Goal: Information Seeking & Learning: Learn about a topic

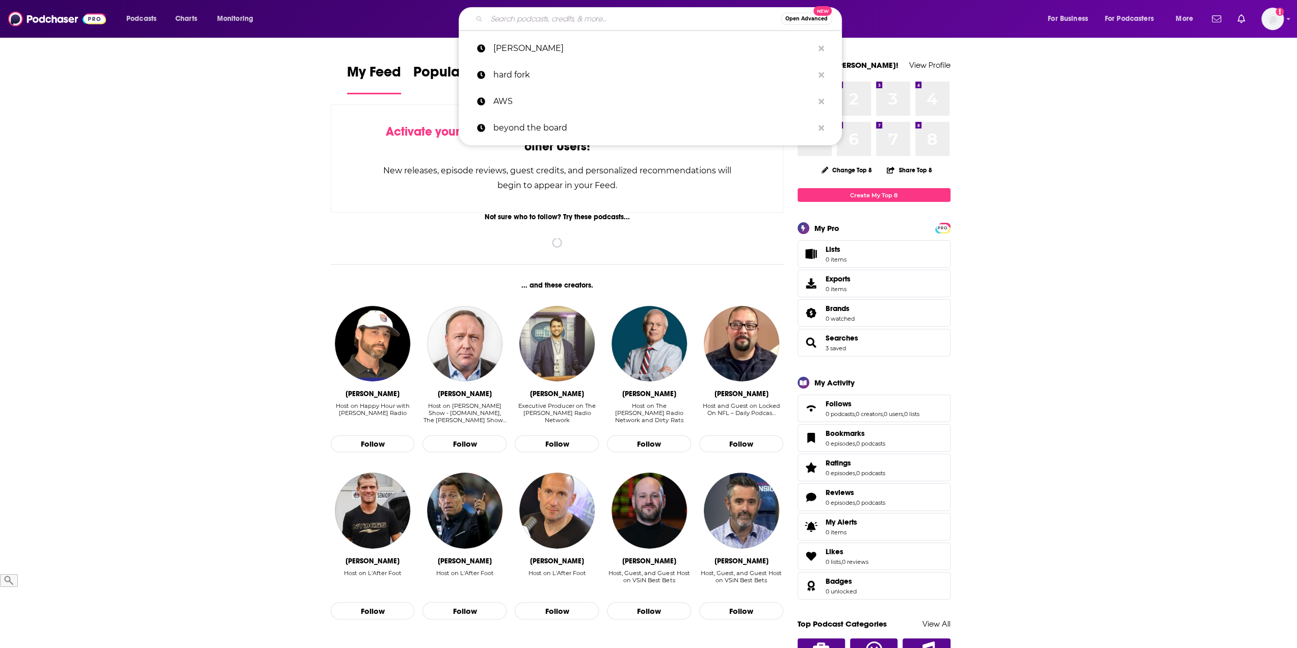
click at [523, 19] on input "Search podcasts, credits, & more..." at bounding box center [634, 19] width 294 height 16
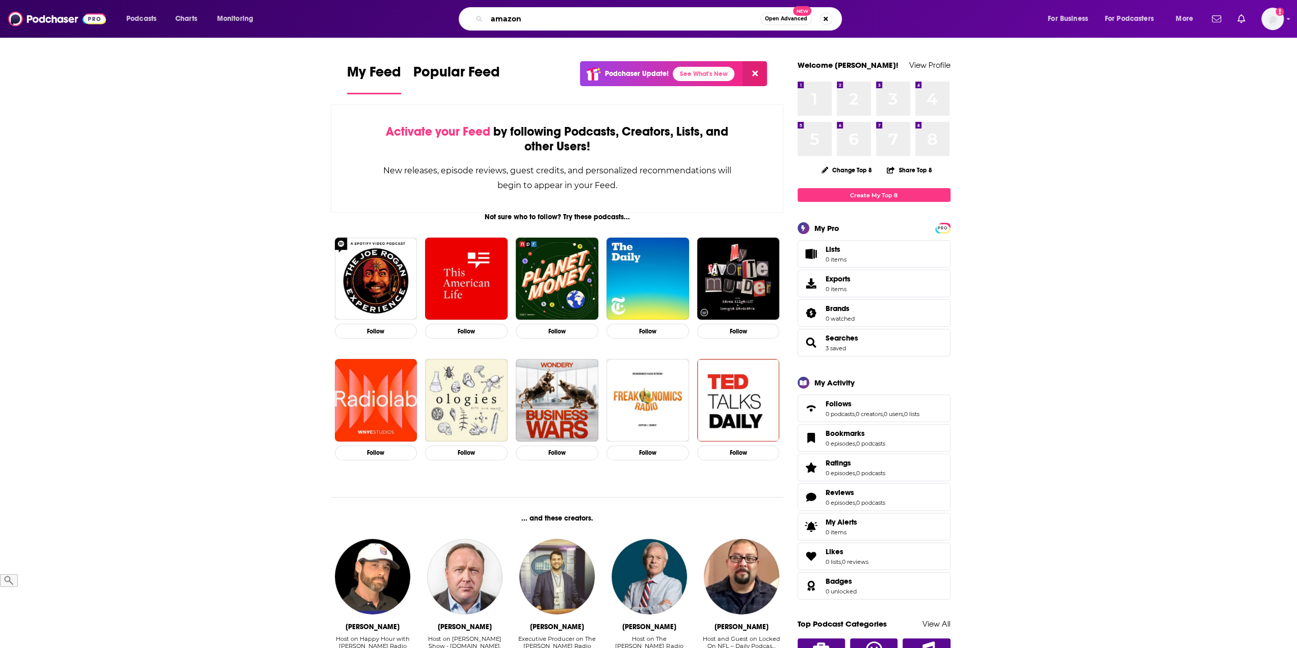
type input "amazon"
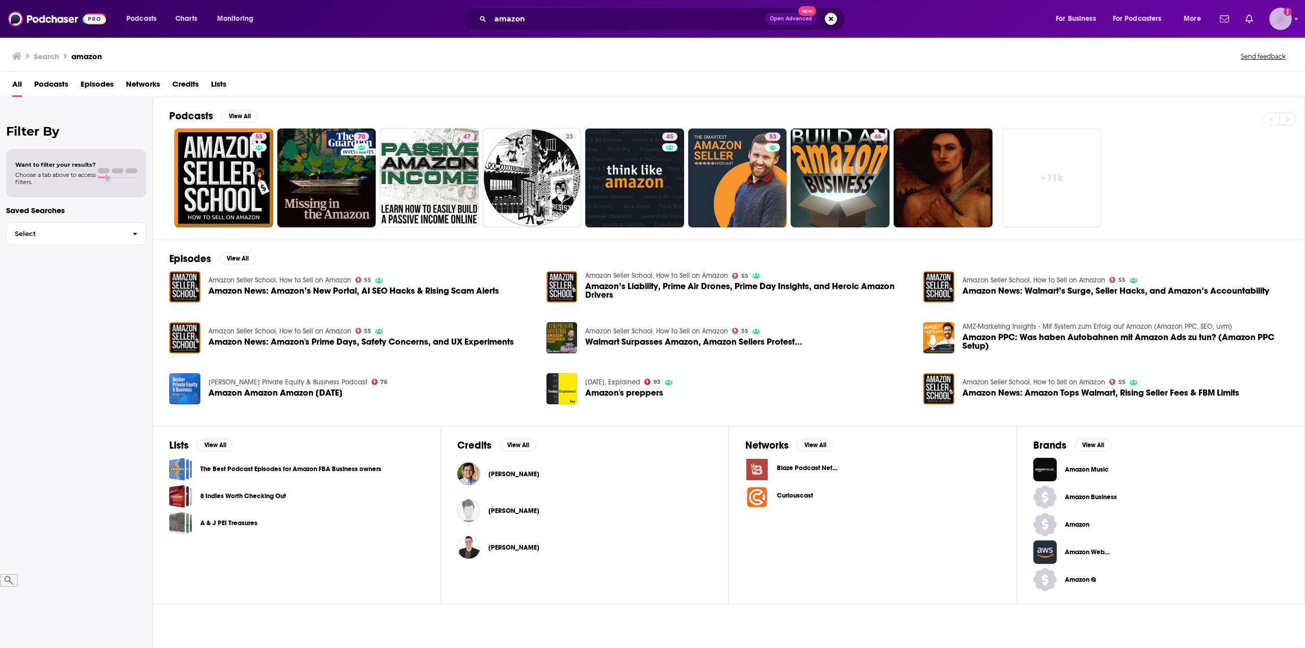
click at [1291, 17] on img "Logged in as mmjamo" at bounding box center [1280, 19] width 22 height 22
click at [1080, 55] on div "Search amazon Send feedback" at bounding box center [650, 56] width 1276 height 14
click at [236, 117] on button "View All" at bounding box center [239, 116] width 37 height 12
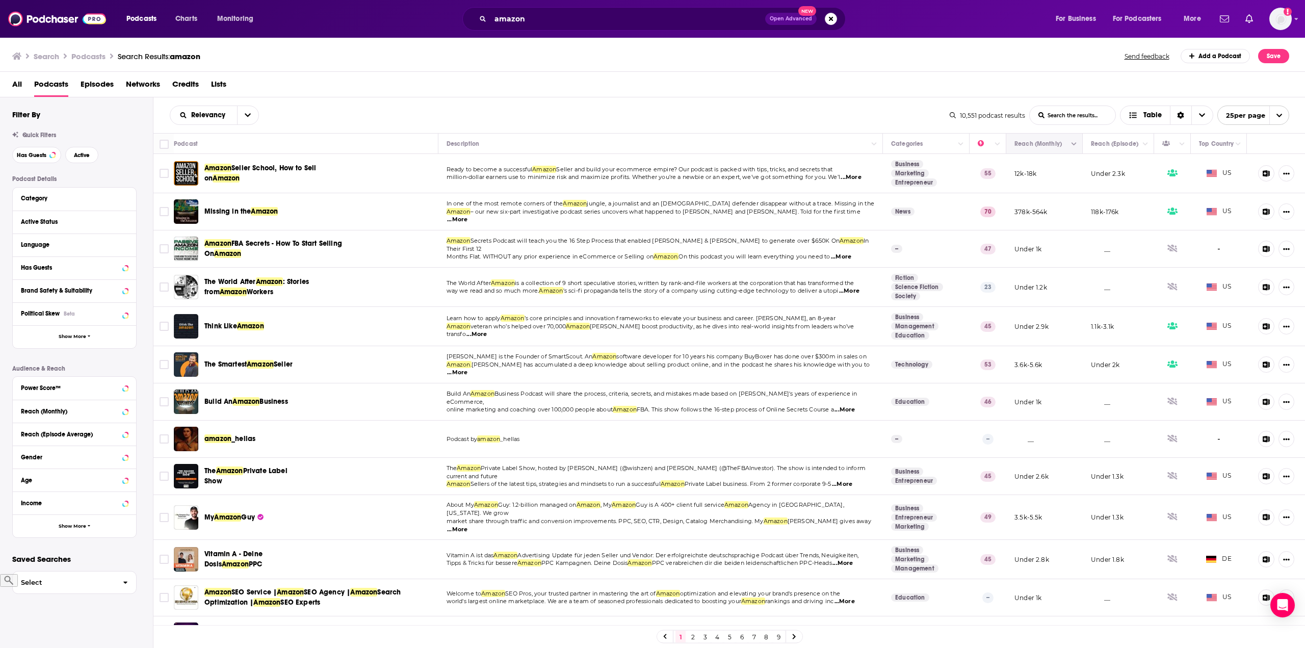
click at [1068, 146] on button "Column Actions" at bounding box center [1074, 144] width 12 height 12
click at [1064, 143] on div at bounding box center [652, 324] width 1305 height 648
click at [123, 200] on icon at bounding box center [125, 198] width 5 height 8
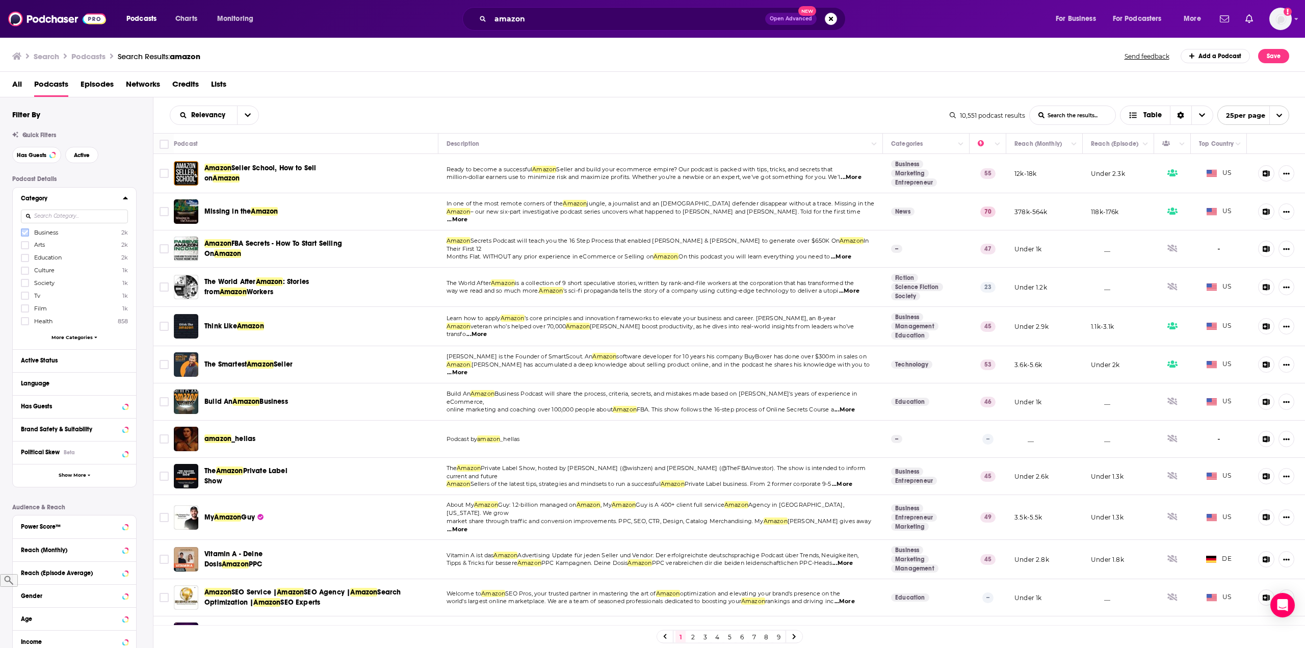
click at [26, 234] on icon at bounding box center [25, 232] width 6 height 6
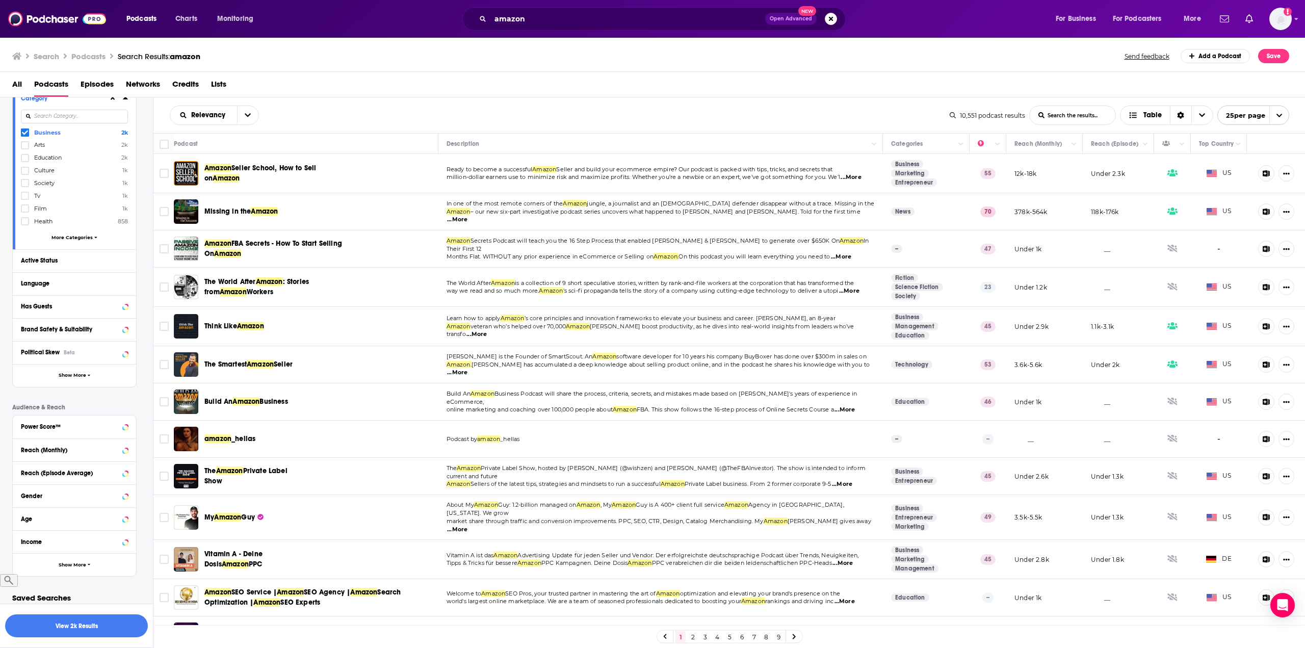
scroll to position [105, 0]
click at [90, 628] on button "View 2k Results" at bounding box center [76, 625] width 143 height 23
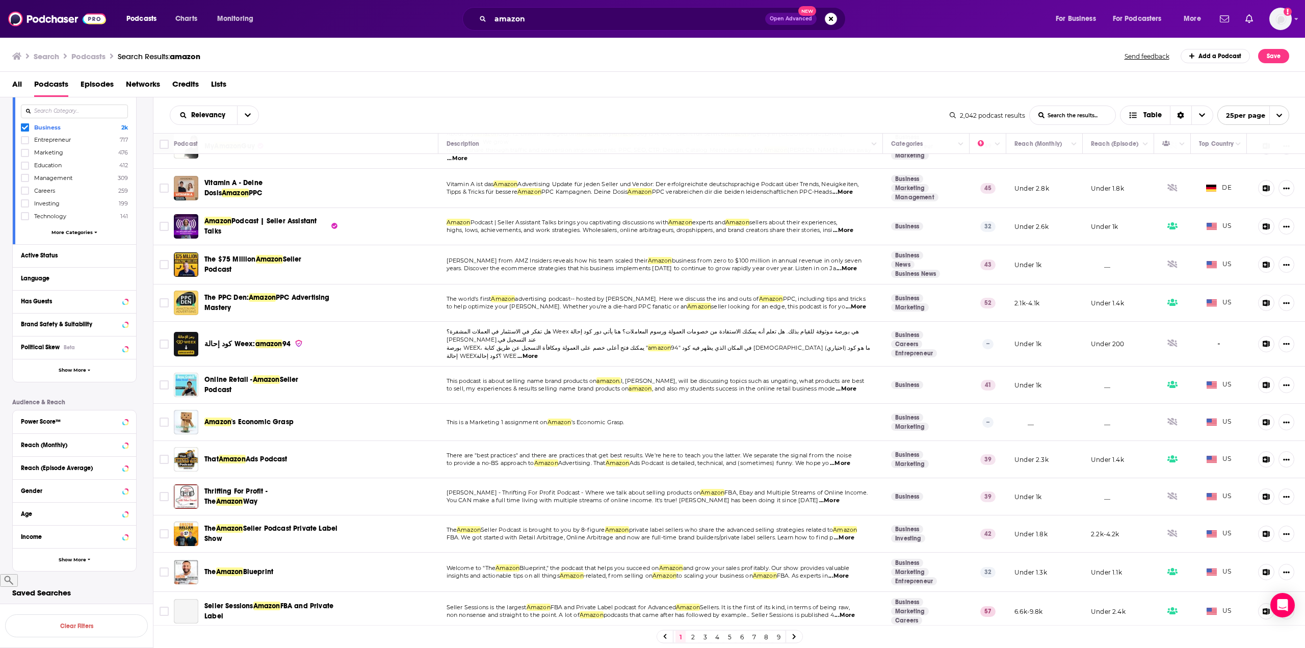
scroll to position [204, 0]
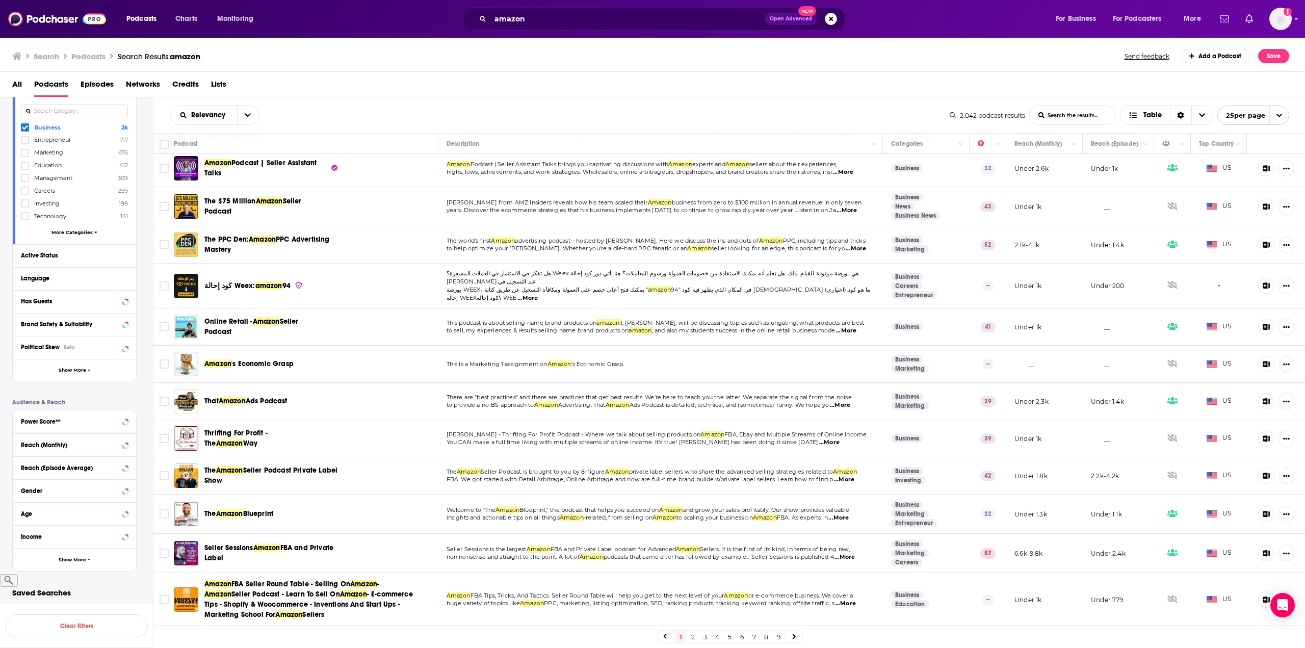
drag, startPoint x: 23, startPoint y: 128, endPoint x: 17, endPoint y: 157, distance: 30.2
click at [23, 128] on icon at bounding box center [25, 127] width 6 height 5
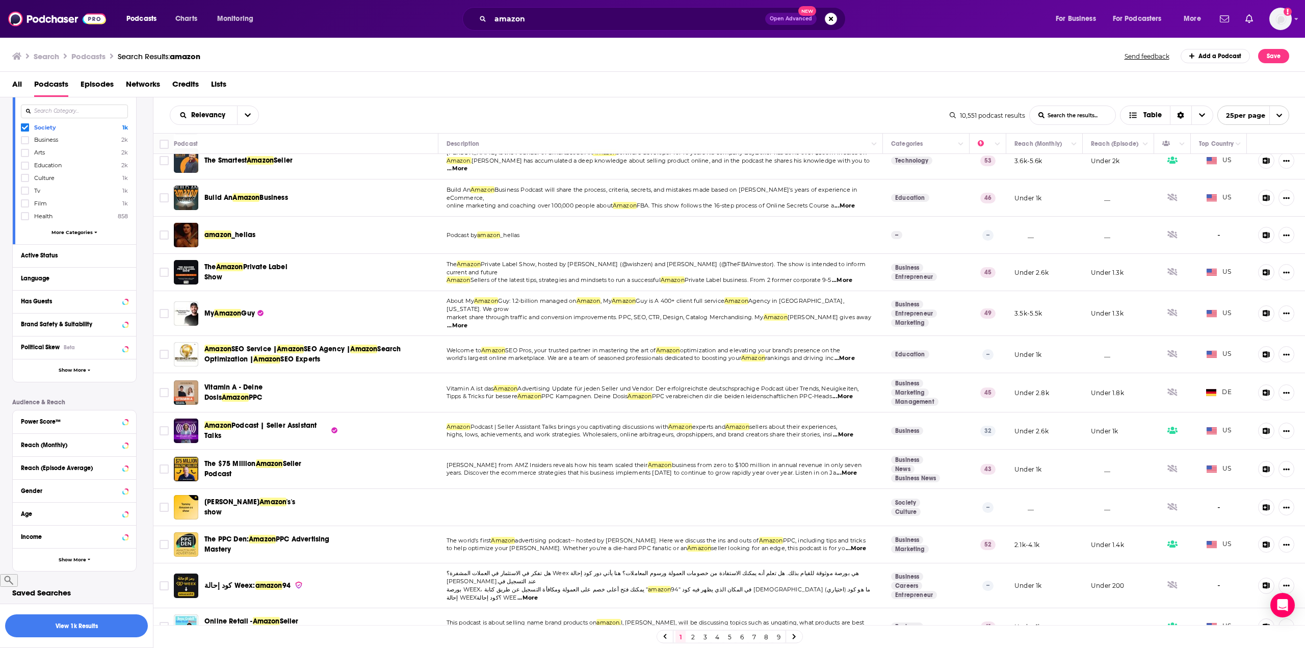
scroll to position [0, 0]
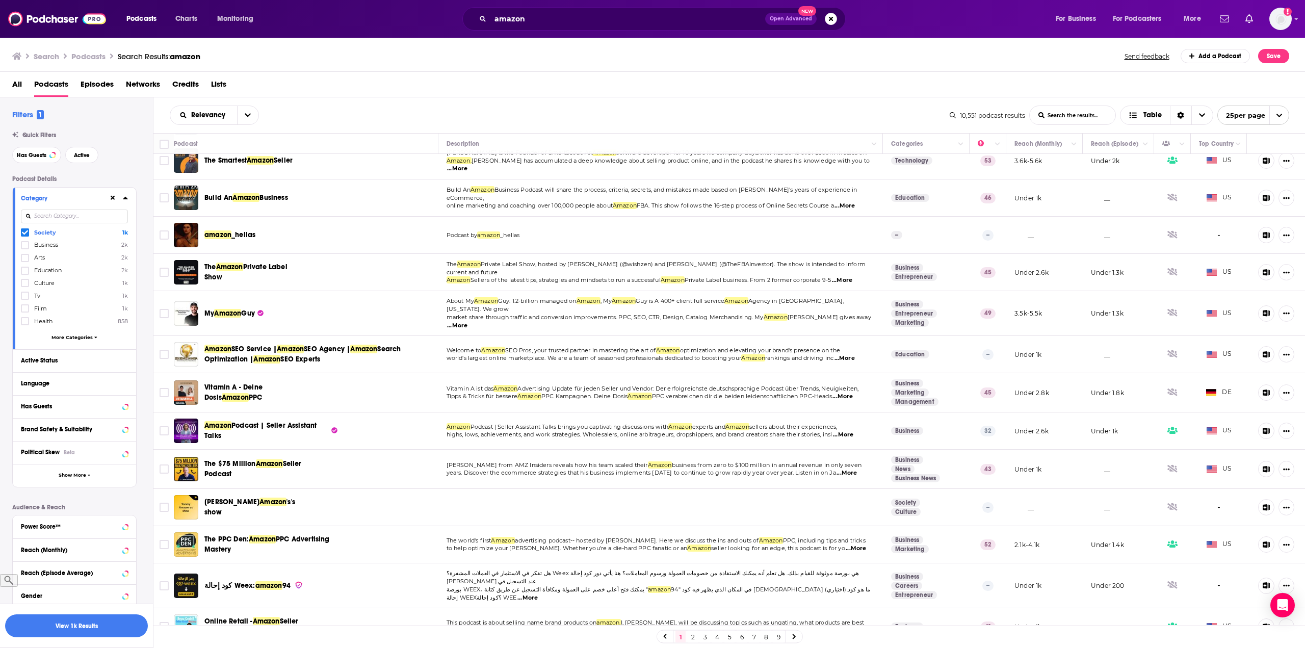
click at [24, 231] on icon at bounding box center [25, 232] width 6 height 6
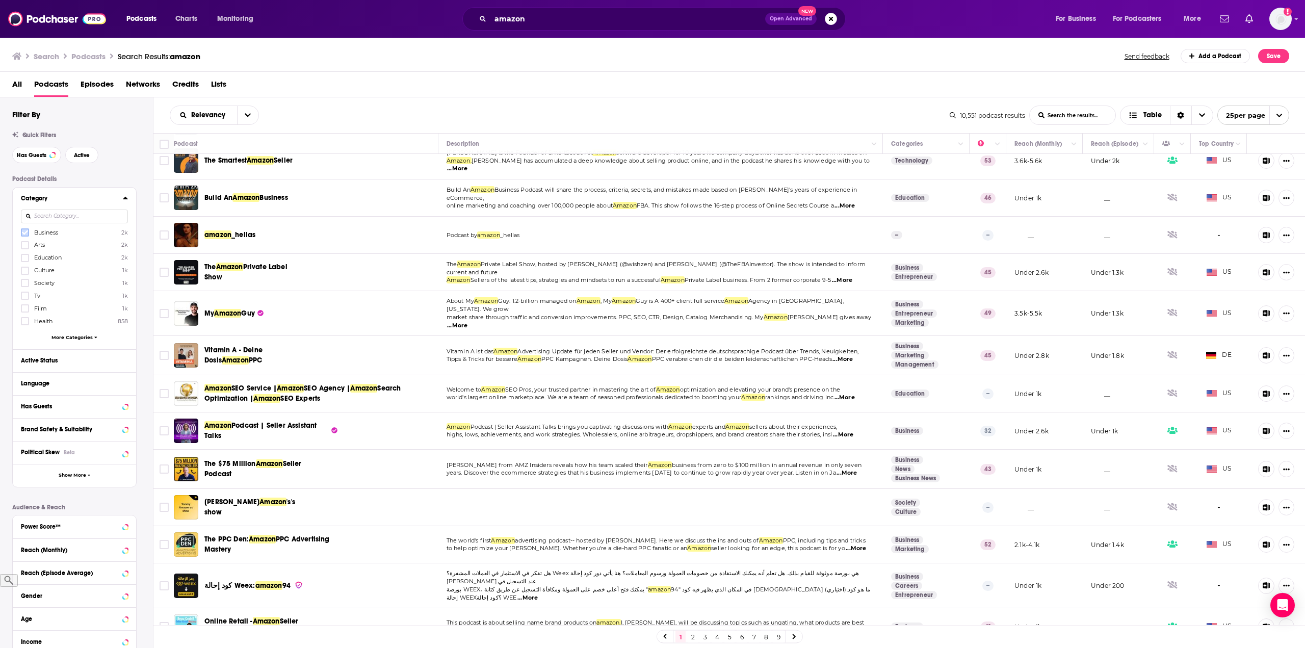
click at [28, 232] on label at bounding box center [25, 232] width 8 height 8
click at [85, 629] on button "View 2k Results" at bounding box center [76, 625] width 143 height 23
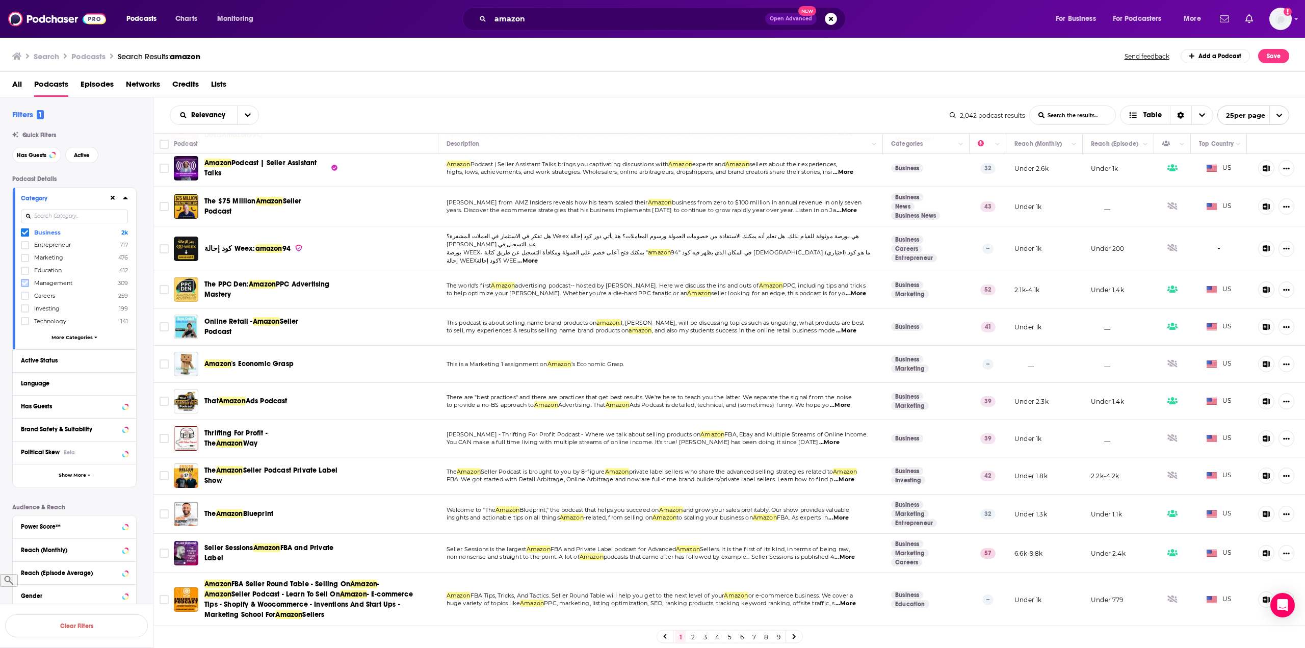
click at [28, 282] on label at bounding box center [25, 283] width 8 height 8
click at [24, 233] on icon at bounding box center [25, 232] width 6 height 5
click at [76, 601] on button "View 309 Results" at bounding box center [76, 598] width 143 height 23
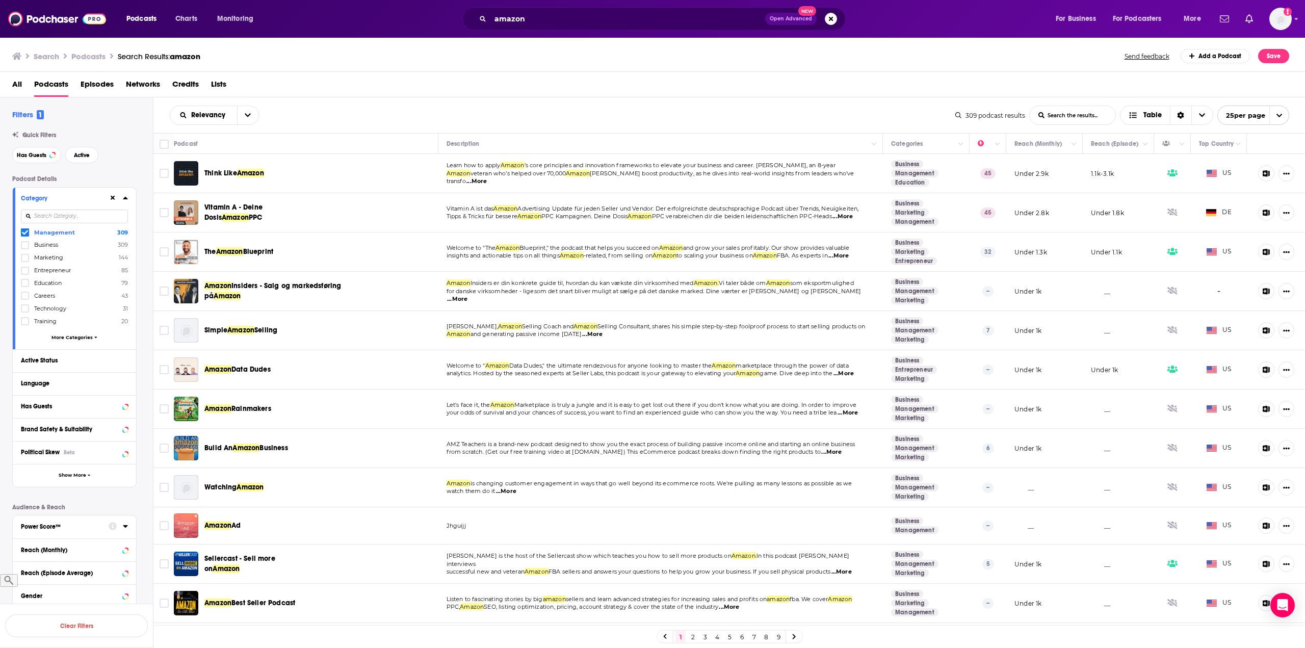
click at [226, 174] on span "Think Like" at bounding box center [220, 173] width 33 height 9
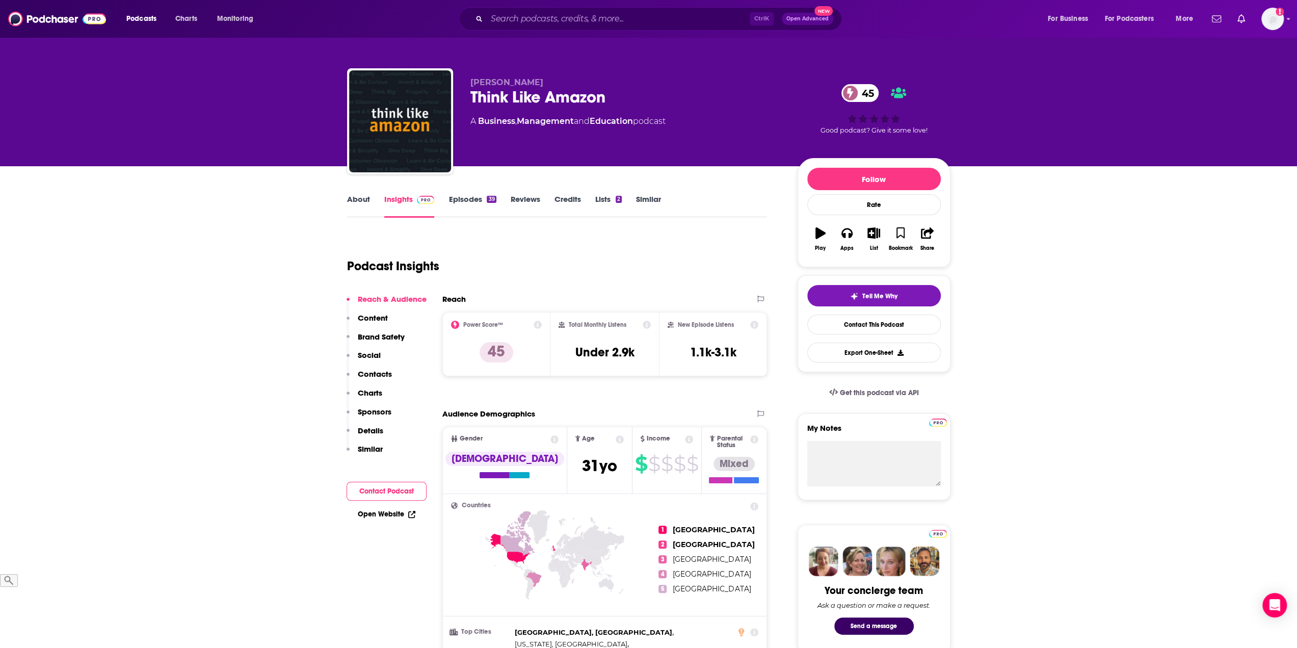
click at [541, 256] on div "Podcast Insights" at bounding box center [553, 260] width 412 height 52
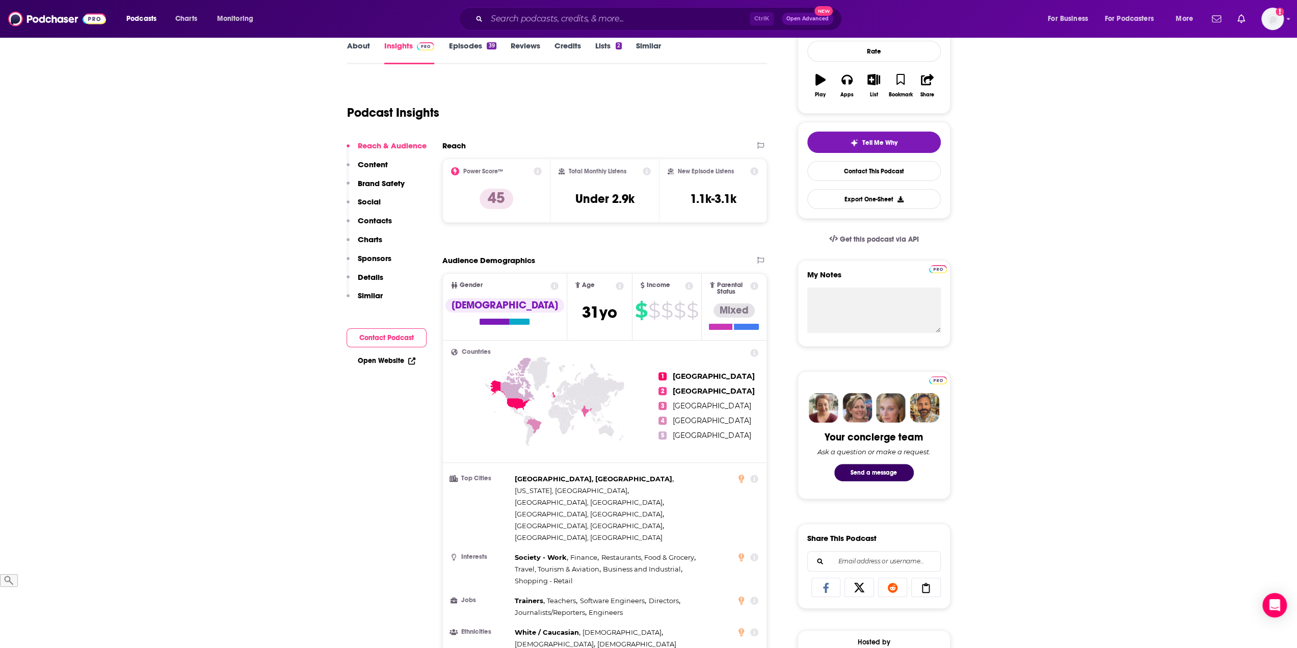
scroll to position [306, 0]
